Goal: Task Accomplishment & Management: Manage account settings

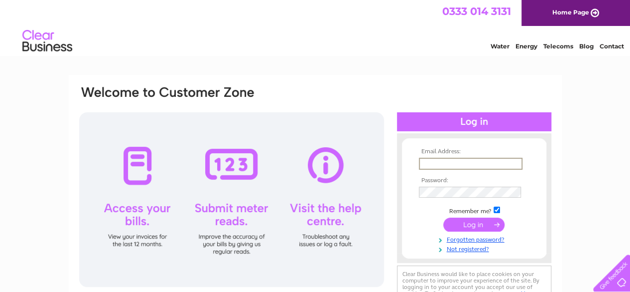
click at [453, 159] on input "text" at bounding box center [471, 163] width 104 height 12
type input "dannyskegness@yahoo.pl"
click at [476, 227] on input "submit" at bounding box center [474, 223] width 61 height 14
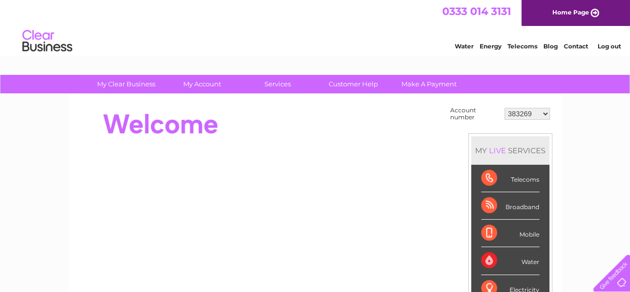
click at [542, 111] on select "383269 30319791" at bounding box center [527, 114] width 45 height 12
select select "30319791"
click at [505, 108] on select "383269 30319791" at bounding box center [527, 114] width 45 height 12
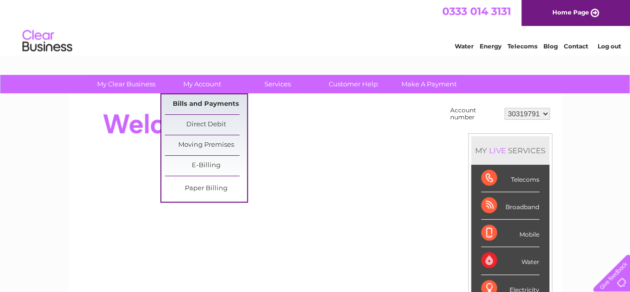
click at [207, 105] on link "Bills and Payments" at bounding box center [206, 104] width 82 height 20
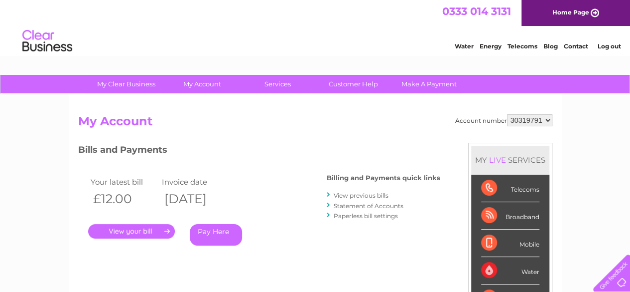
click at [374, 195] on link "View previous bills" at bounding box center [361, 194] width 55 height 7
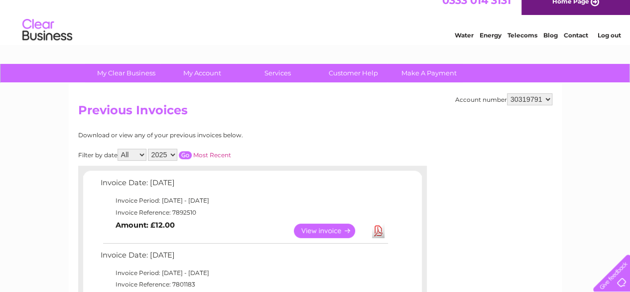
scroll to position [9, 0]
